Goal: Transaction & Acquisition: Register for event/course

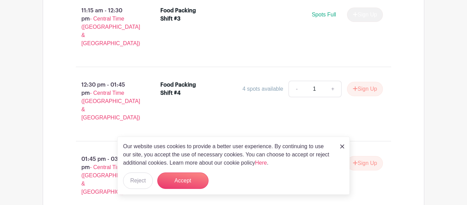
scroll to position [619, 0]
click at [344, 147] on img at bounding box center [342, 146] width 4 height 4
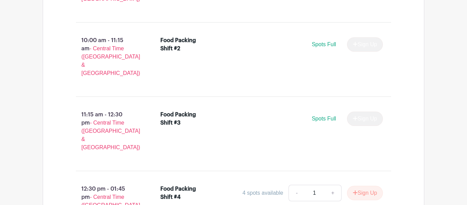
scroll to position [513, 0]
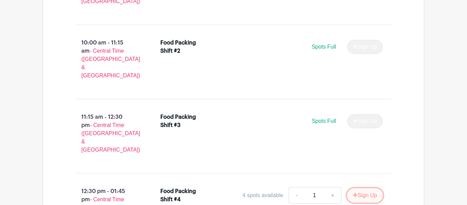
click at [355, 188] on button "Sign Up" at bounding box center [365, 195] width 36 height 14
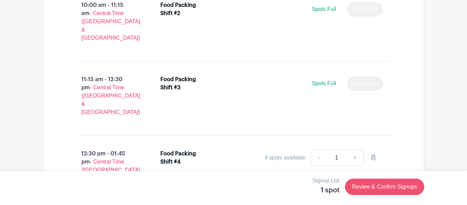
scroll to position [549, 0]
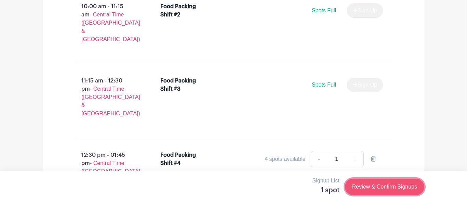
click at [384, 185] on link "Review & Confirm Signups" at bounding box center [384, 186] width 79 height 16
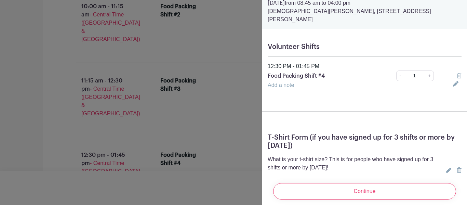
scroll to position [52, 0]
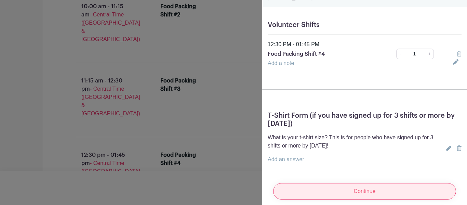
click at [430, 188] on input "Continue" at bounding box center [364, 191] width 183 height 16
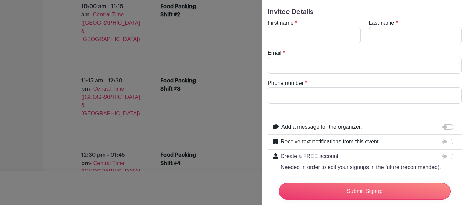
scroll to position [0, 0]
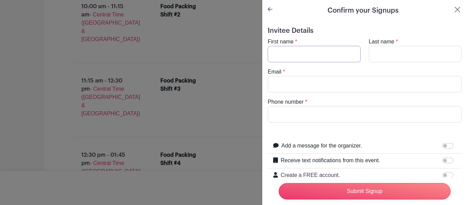
click at [340, 56] on input "First name" at bounding box center [313, 54] width 93 height 16
type input "Camila"
click at [396, 49] on input "Last name" at bounding box center [415, 54] width 93 height 16
type input "[PERSON_NAME]"
click at [322, 87] on input "Email" at bounding box center [364, 84] width 194 height 16
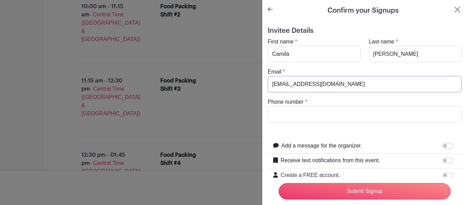
drag, startPoint x: 336, startPoint y: 83, endPoint x: 248, endPoint y: 86, distance: 88.5
type input "[EMAIL_ADDRESS][DOMAIN_NAME]"
click at [312, 112] on input "Phone number" at bounding box center [364, 114] width 194 height 16
type input "[PHONE_NUMBER]"
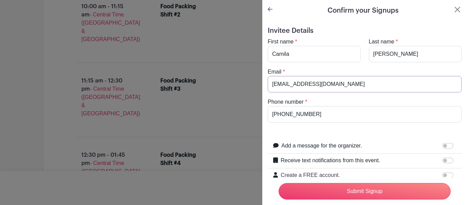
click at [346, 84] on input "[EMAIL_ADDRESS][DOMAIN_NAME]" at bounding box center [364, 84] width 194 height 16
click at [329, 115] on input "[PHONE_NUMBER]" at bounding box center [364, 114] width 194 height 16
click at [343, 81] on input "[EMAIL_ADDRESS][DOMAIN_NAME]" at bounding box center [364, 84] width 194 height 16
click at [333, 109] on input "[PHONE_NUMBER]" at bounding box center [364, 114] width 194 height 16
click at [339, 86] on input "[EMAIL_ADDRESS][DOMAIN_NAME]" at bounding box center [364, 84] width 194 height 16
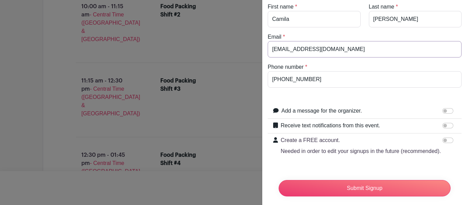
scroll to position [35, 0]
click at [449, 127] on input "Receive text notifications from this event." at bounding box center [447, 124] width 11 height 5
checkbox input "true"
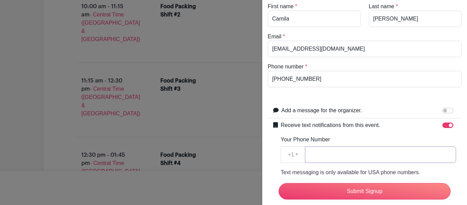
click at [338, 153] on input "Your Phone Number" at bounding box center [380, 154] width 151 height 16
drag, startPoint x: 306, startPoint y: 81, endPoint x: 229, endPoint y: 80, distance: 77.9
click at [321, 151] on input "Your Phone Number" at bounding box center [380, 154] width 151 height 16
paste input "[PHONE_NUMBER]"
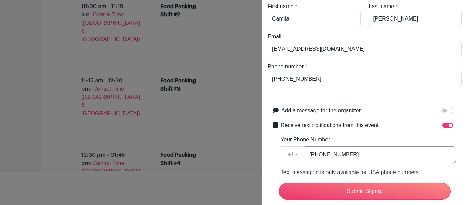
type input "[PHONE_NUMBER]"
click at [357, 93] on form "Invitee Details First name * [GEOGRAPHIC_DATA] Last name * [PERSON_NAME] Email …" at bounding box center [364, 160] width 194 height 338
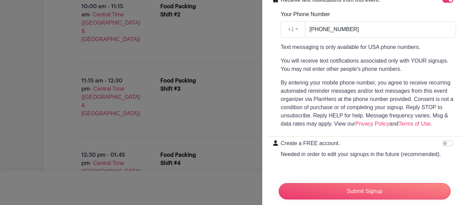
scroll to position [171, 0]
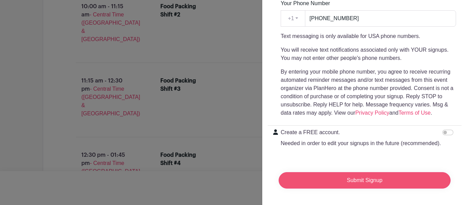
click at [372, 179] on input "Submit Signup" at bounding box center [364, 180] width 172 height 16
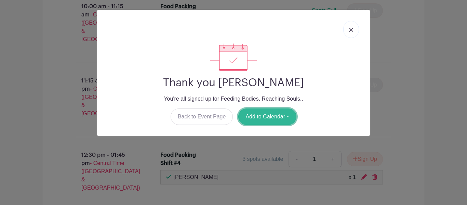
click at [284, 114] on button "Add to Calendar" at bounding box center [267, 116] width 58 height 16
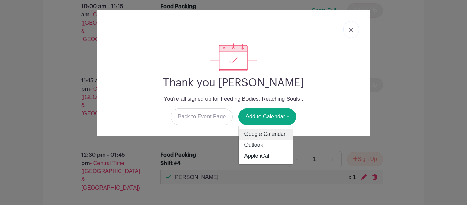
click at [269, 135] on link "Google Calendar" at bounding box center [265, 133] width 54 height 11
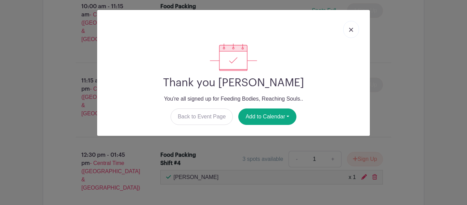
click at [350, 28] on img at bounding box center [351, 30] width 4 height 4
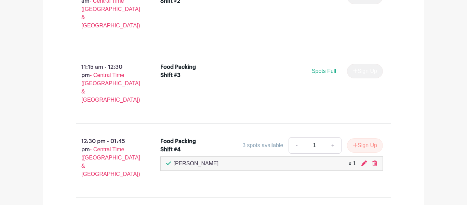
scroll to position [563, 0]
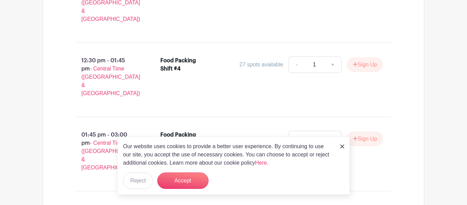
scroll to position [588, 0]
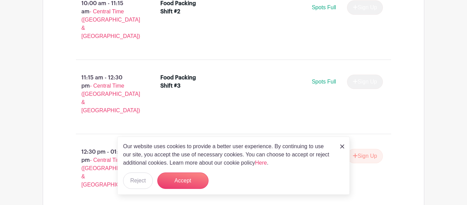
scroll to position [555, 0]
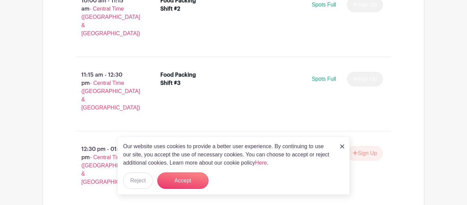
click at [263, 149] on div "3 spots available" at bounding box center [262, 153] width 41 height 8
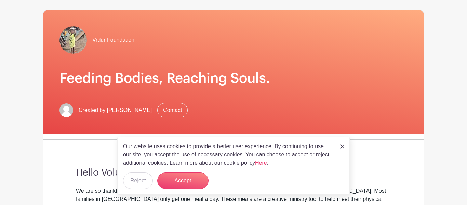
scroll to position [0, 0]
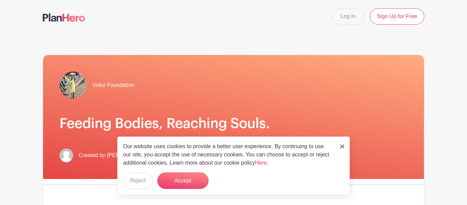
click at [343, 144] on link at bounding box center [342, 146] width 4 height 8
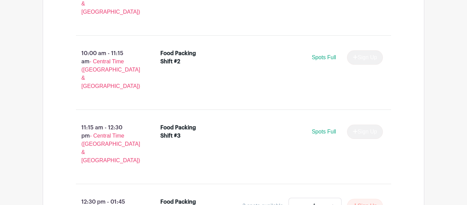
scroll to position [503, 0]
